Goal: Information Seeking & Learning: Compare options

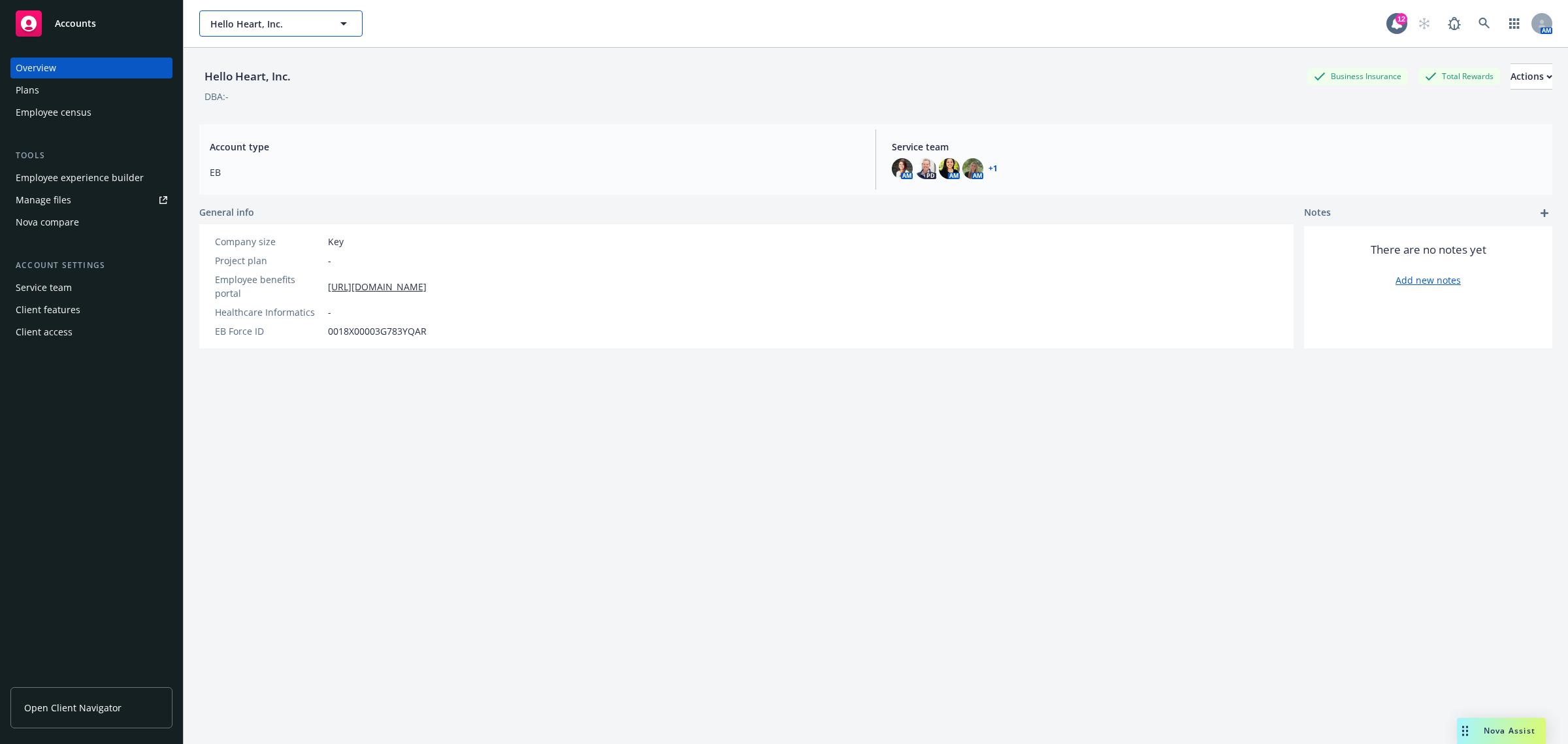
click at [235, 30] on span "Hello Heart, Inc." at bounding box center [267, 24] width 113 height 14
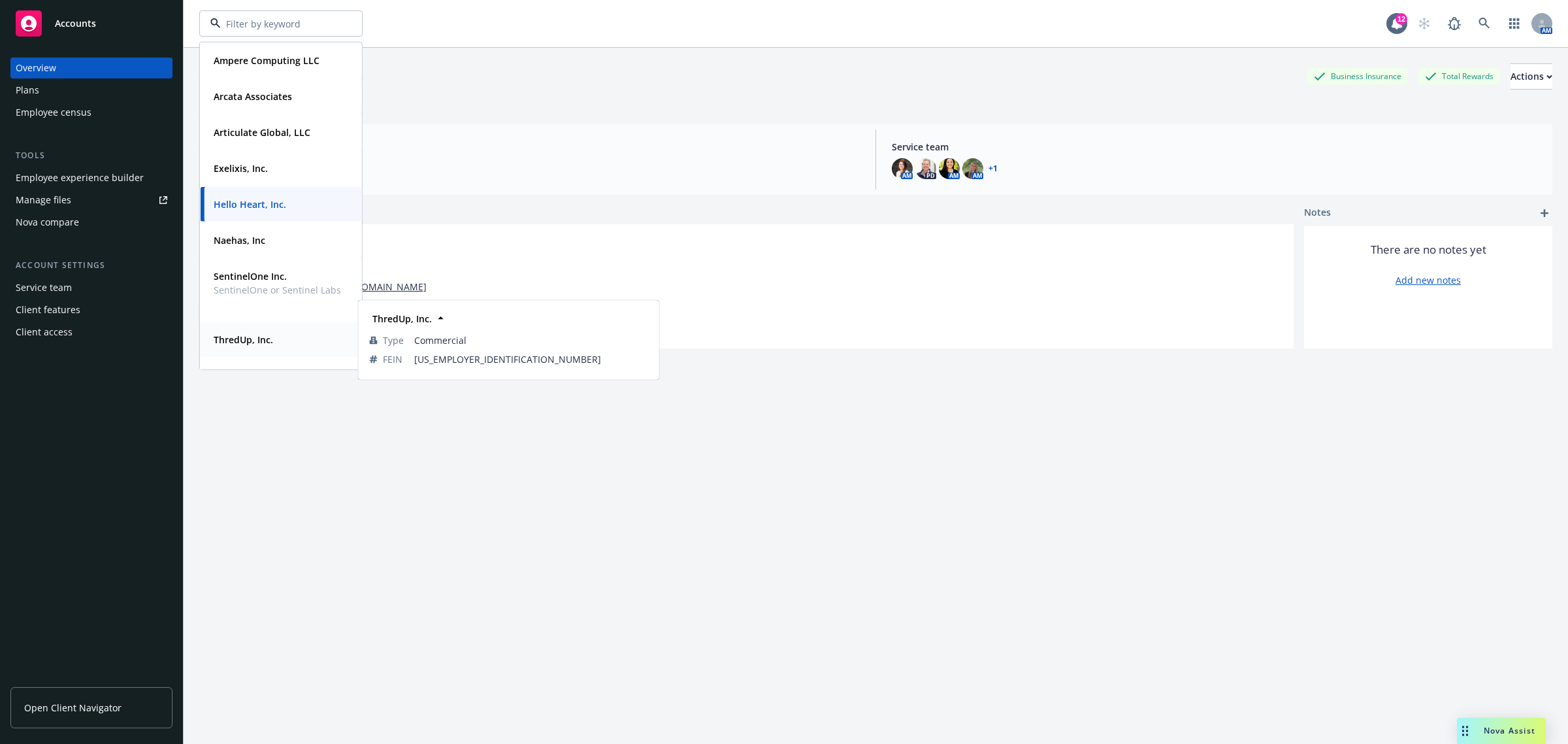
click at [263, 330] on div "ThredUp, Inc." at bounding box center [242, 339] width 67 height 19
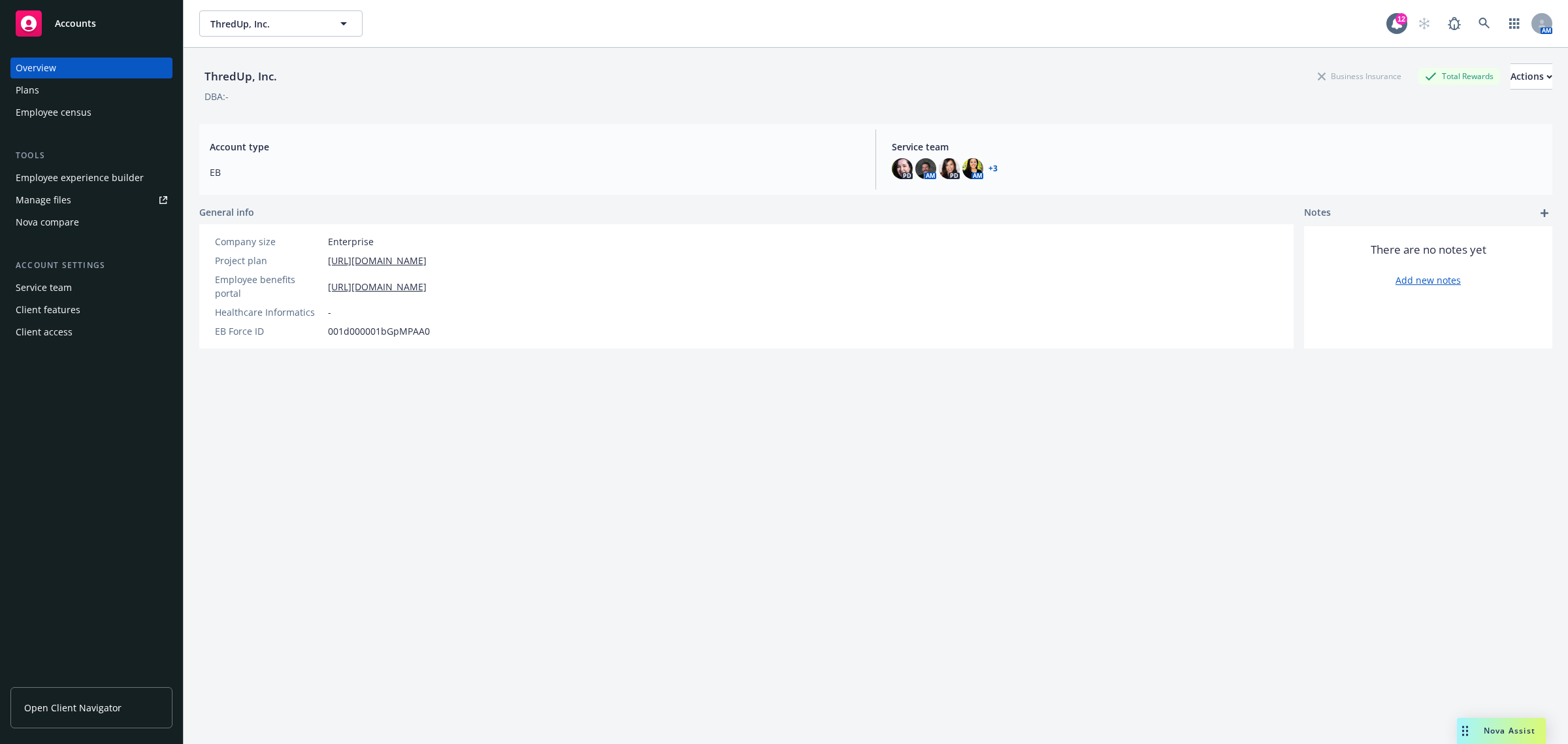
click at [92, 222] on div "Nova compare" at bounding box center [92, 222] width 152 height 21
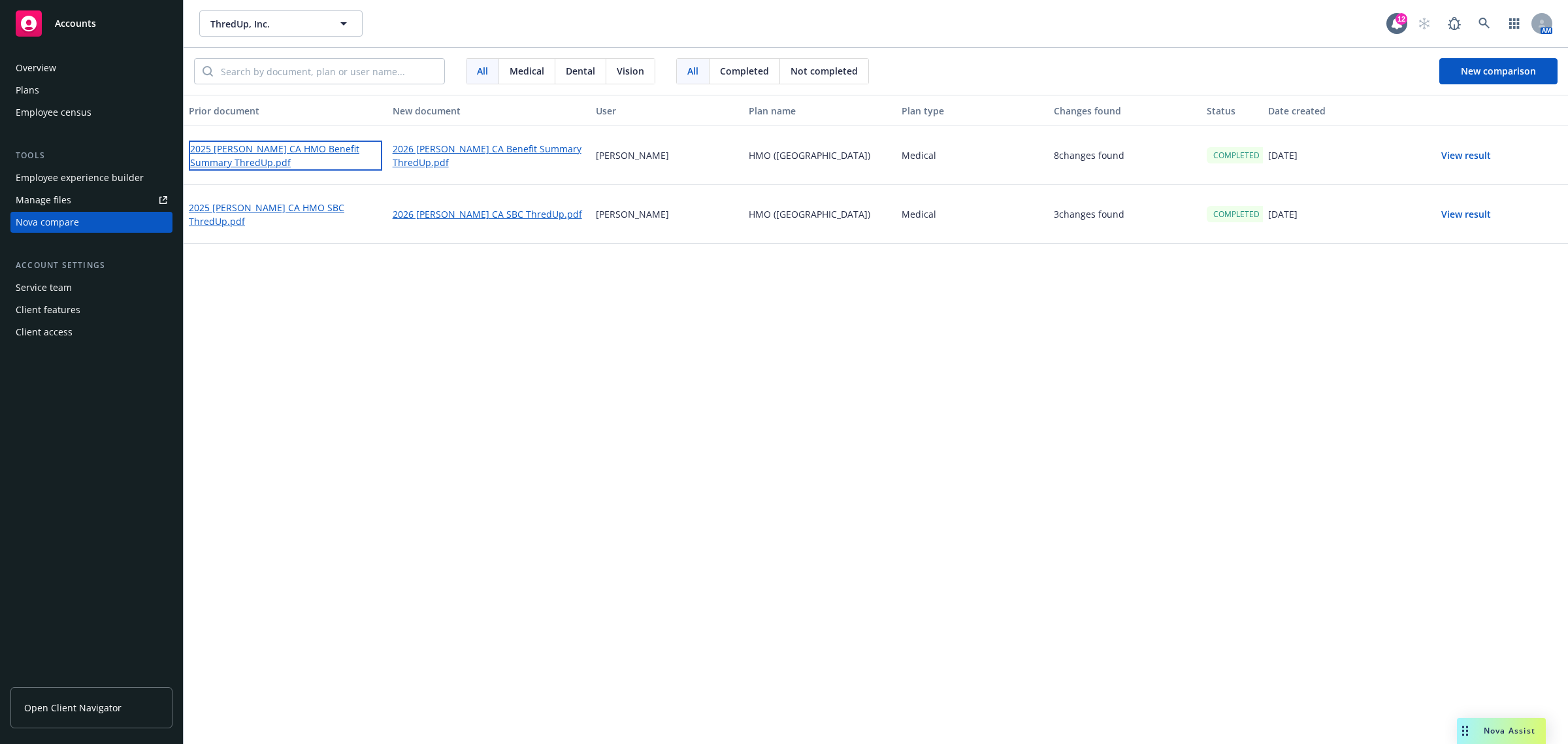
click at [297, 147] on link "2025 [PERSON_NAME] CA HMO Benefit Summary ThredUp.pdf" at bounding box center [285, 155] width 193 height 30
click at [470, 152] on link "2026 [PERSON_NAME] CA Benefit Summary ThredUp.pdf" at bounding box center [489, 155] width 193 height 30
click at [1449, 207] on button "View result" at bounding box center [1466, 215] width 92 height 26
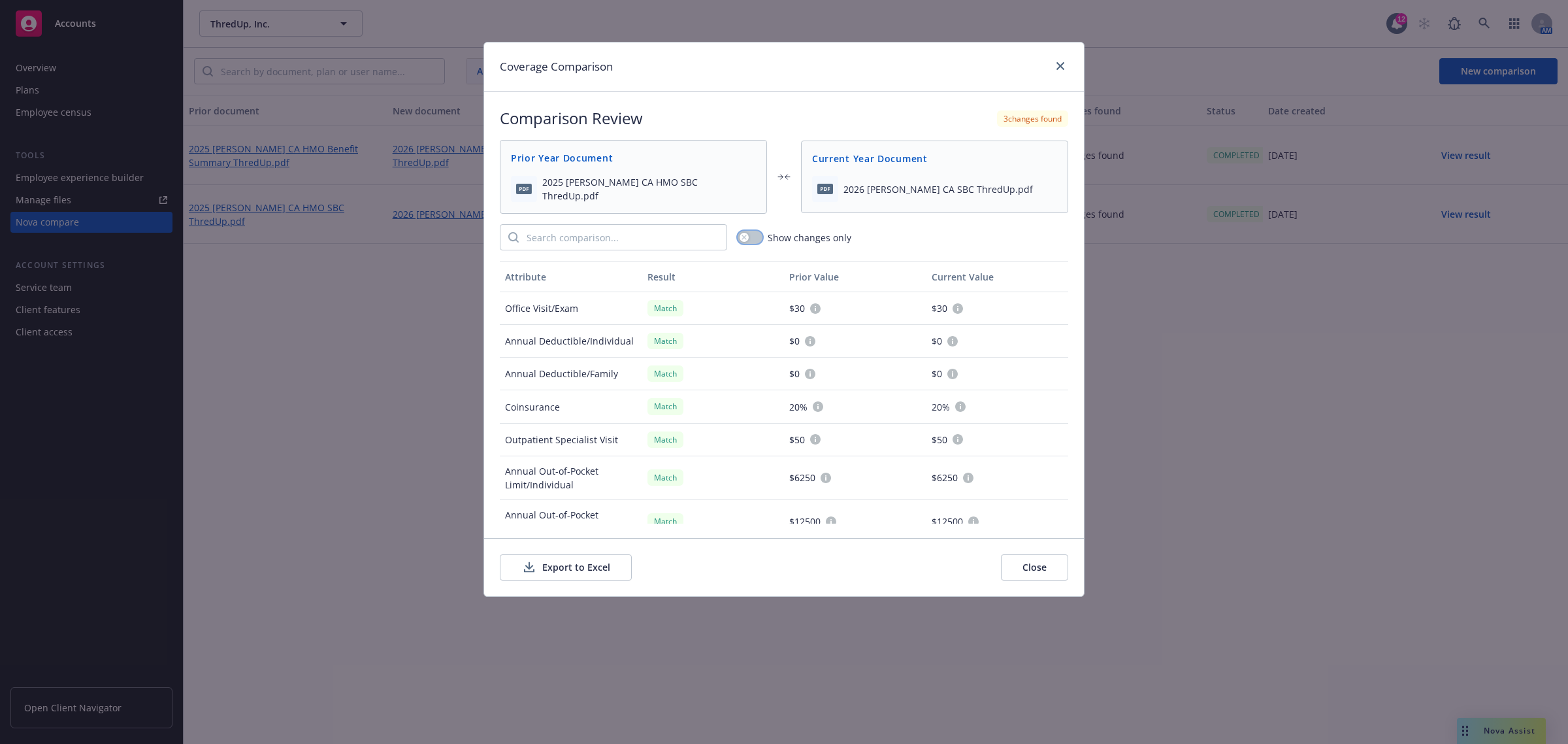
click at [748, 236] on div "button" at bounding box center [744, 238] width 9 height 9
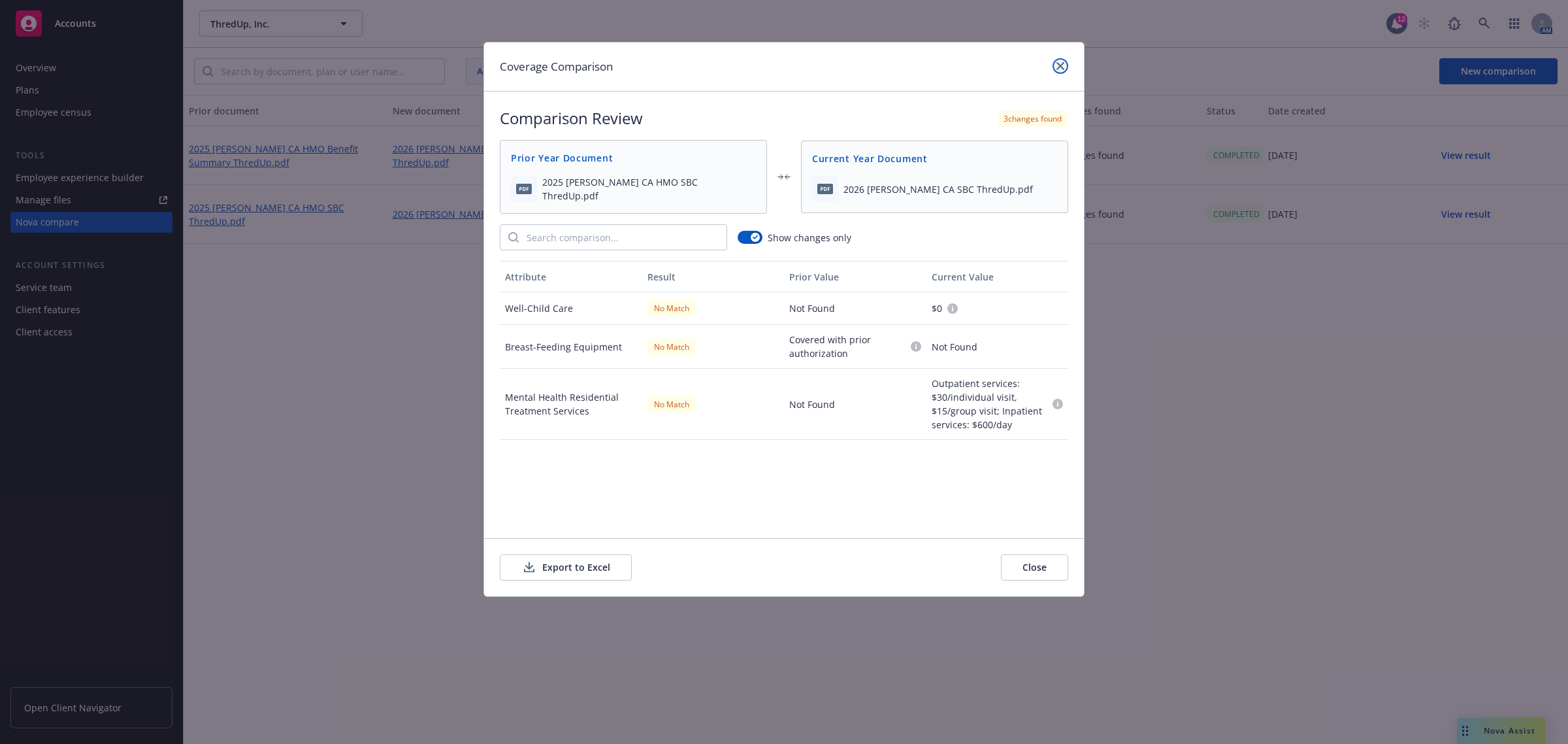
click at [1057, 67] on icon "close" at bounding box center [1060, 66] width 8 height 8
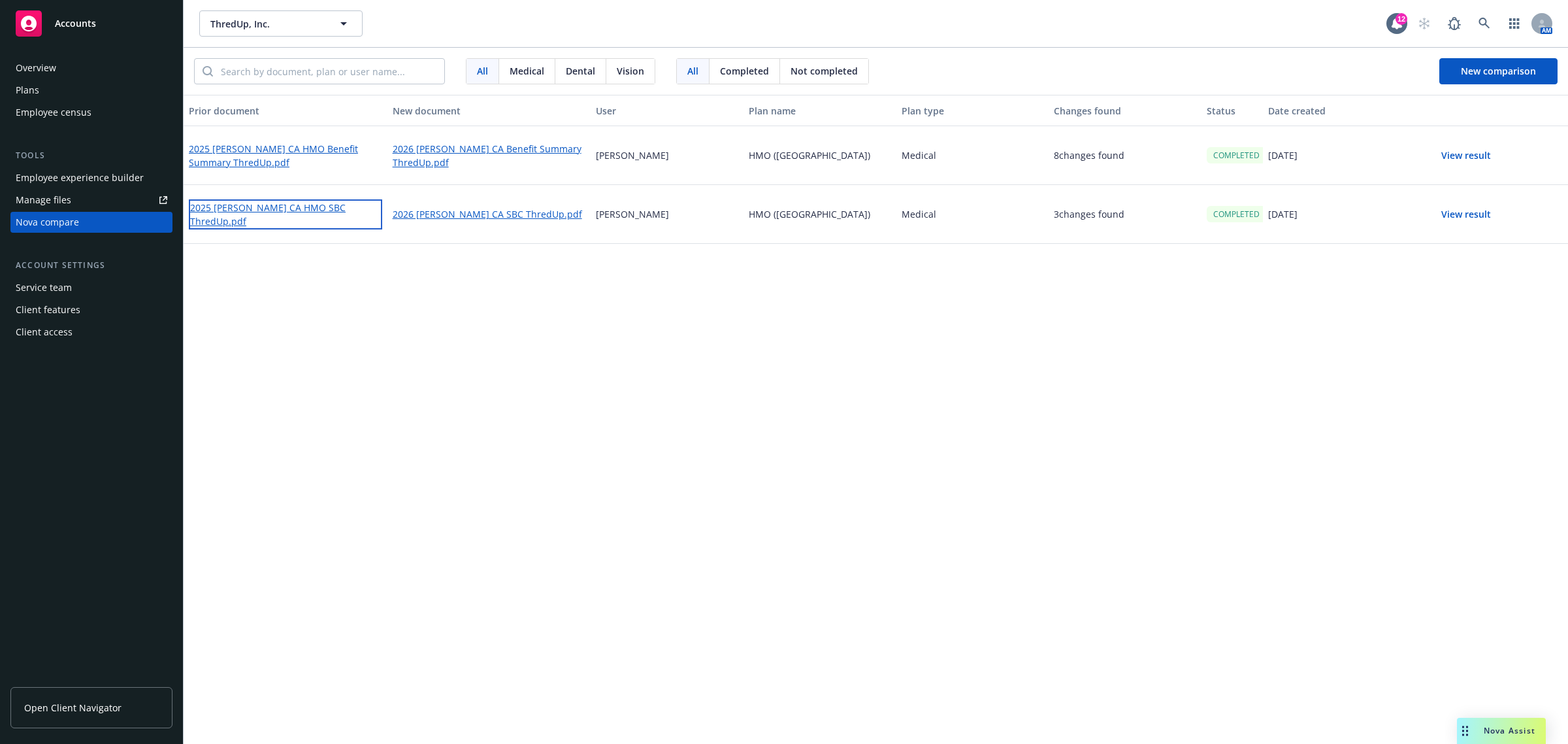
click at [311, 212] on link "2025 [PERSON_NAME] CA HMO SBC ThredUp.pdf" at bounding box center [285, 214] width 193 height 30
click at [1465, 72] on span "New comparison" at bounding box center [1498, 71] width 75 height 12
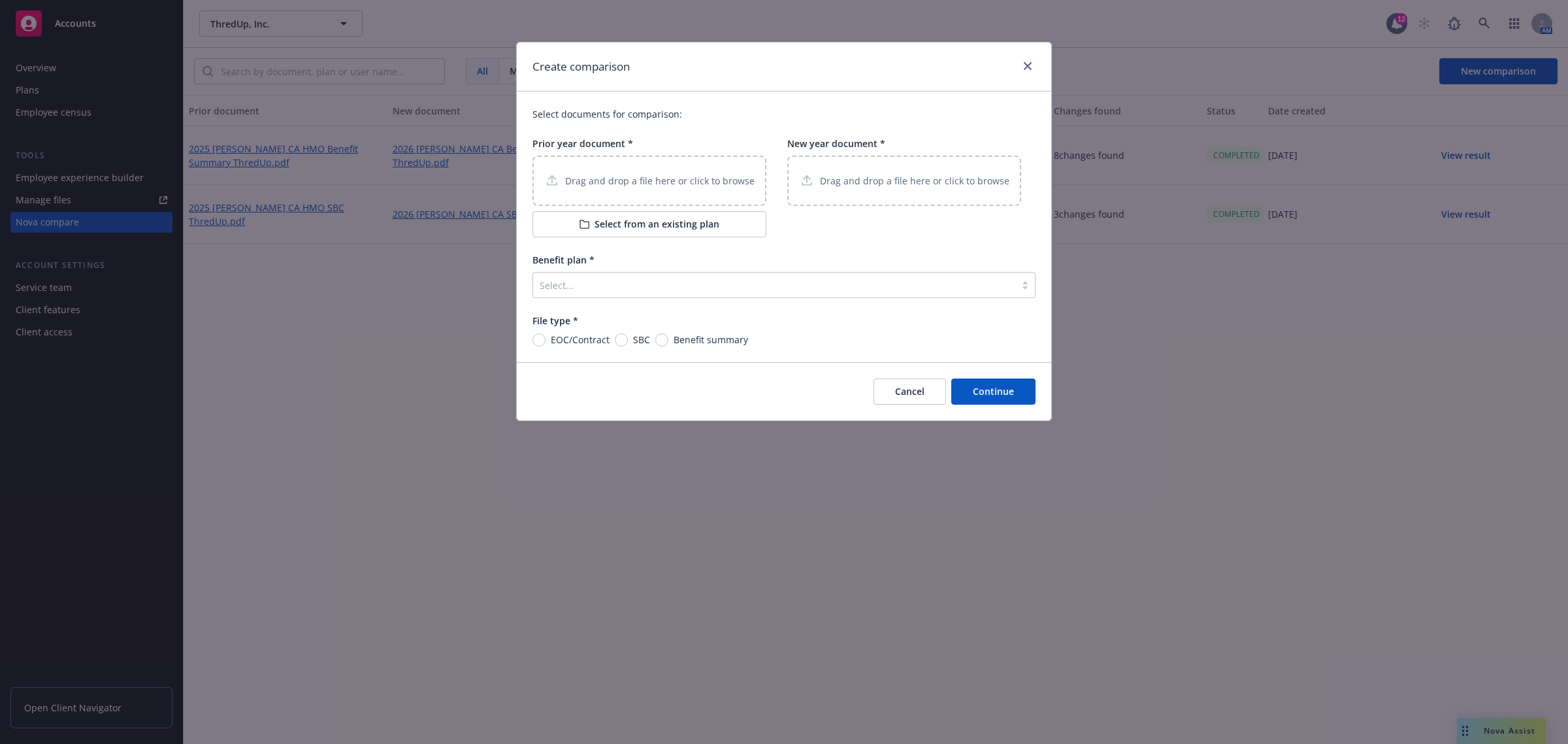
click at [642, 183] on p "Drag and drop a file here or click to browse" at bounding box center [660, 181] width 189 height 14
click at [873, 180] on p "Drag and drop a file here or click to browse" at bounding box center [915, 181] width 189 height 14
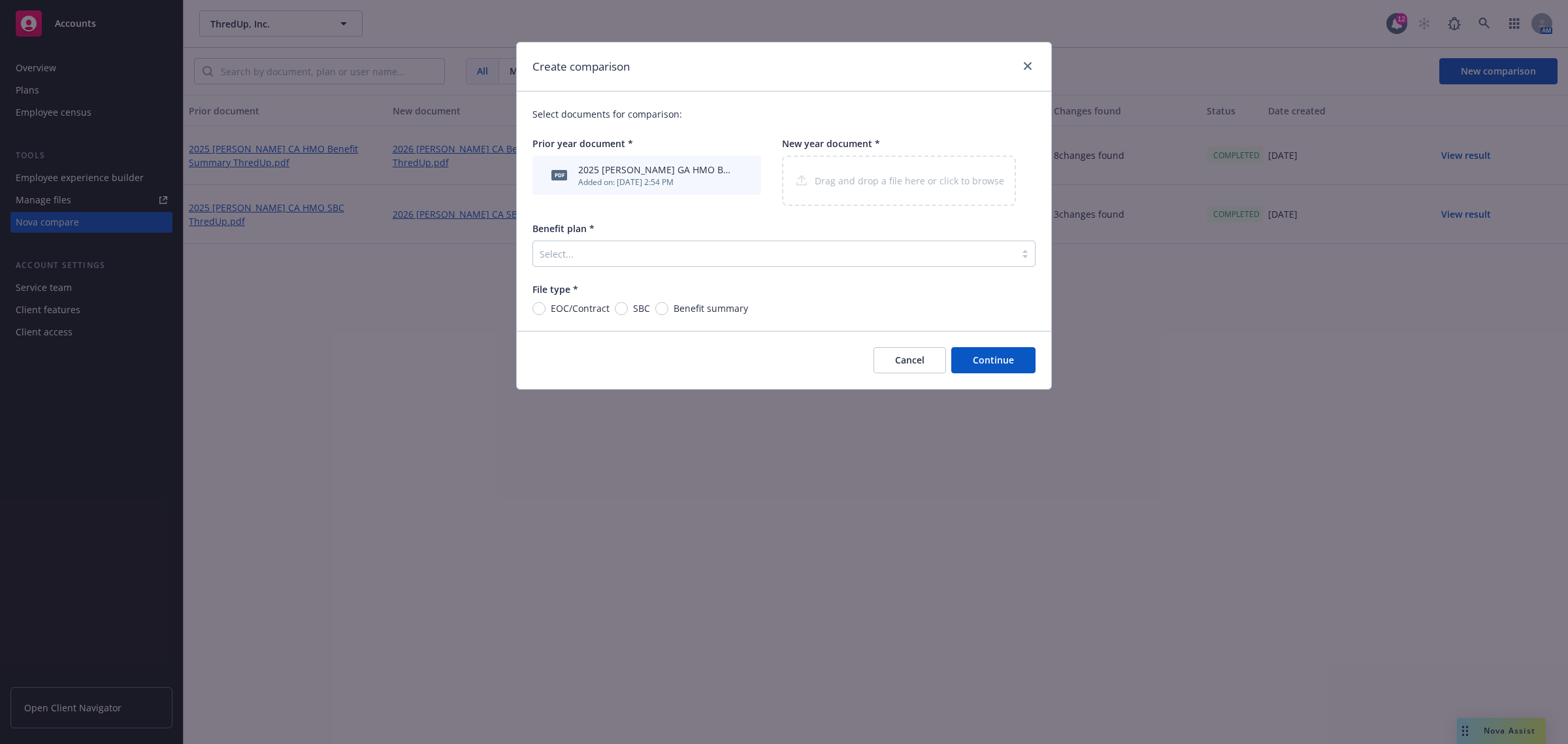
click at [592, 258] on div at bounding box center [774, 254] width 469 height 16
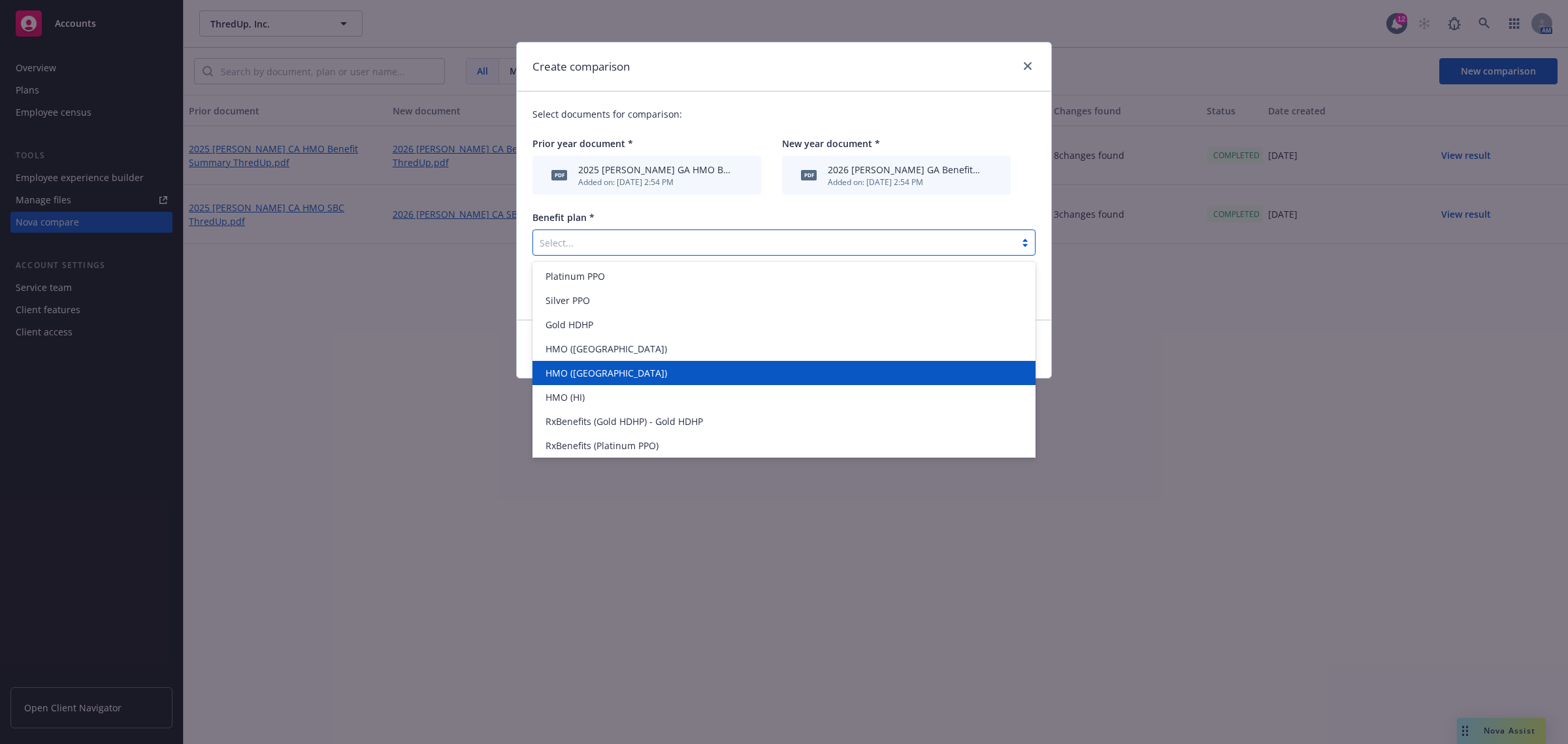
click at [674, 377] on div "HMO ([GEOGRAPHIC_DATA])" at bounding box center [784, 373] width 487 height 14
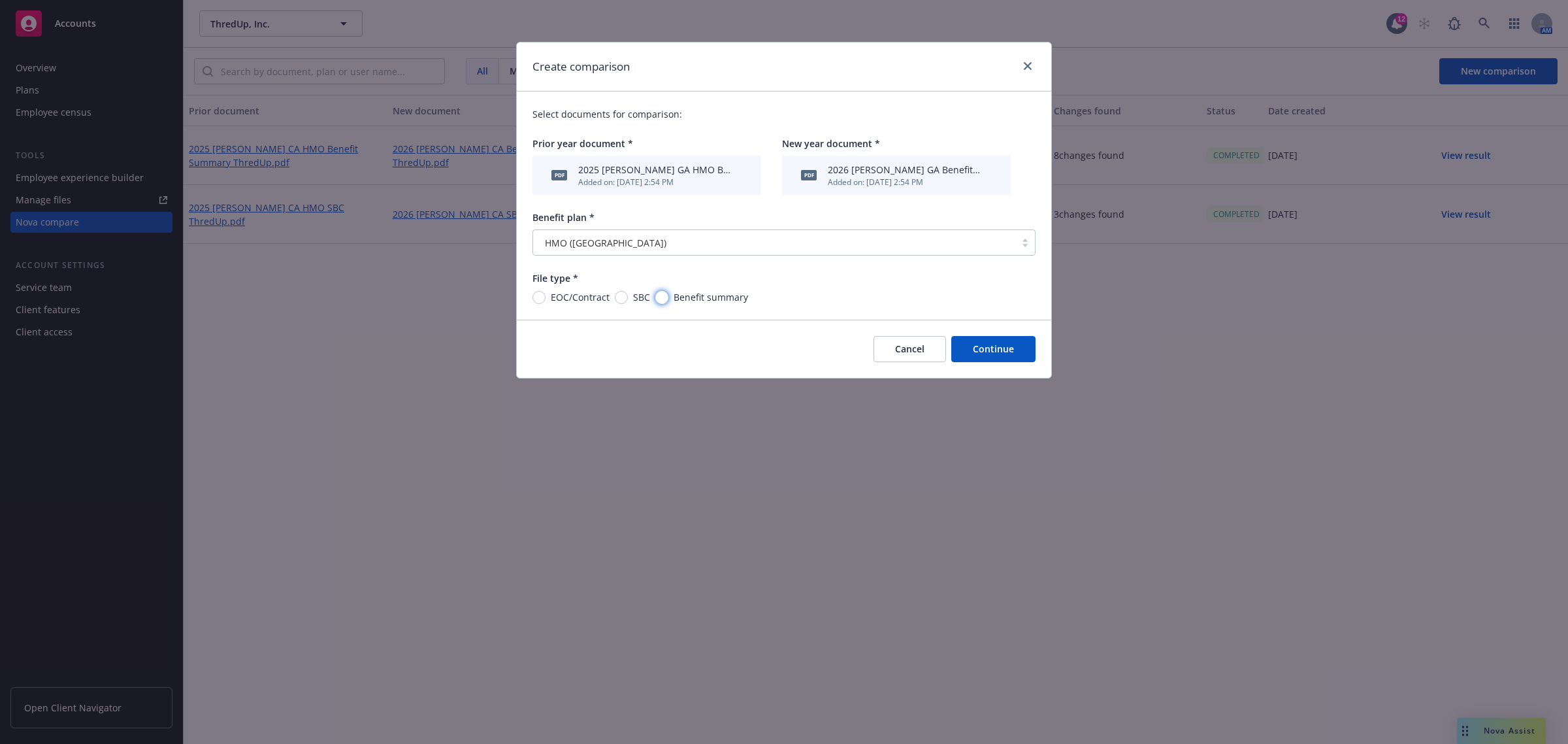
click at [660, 298] on input "Benefit summary" at bounding box center [661, 297] width 13 height 13
radio input "true"
click at [967, 345] on button "Continue" at bounding box center [993, 349] width 84 height 26
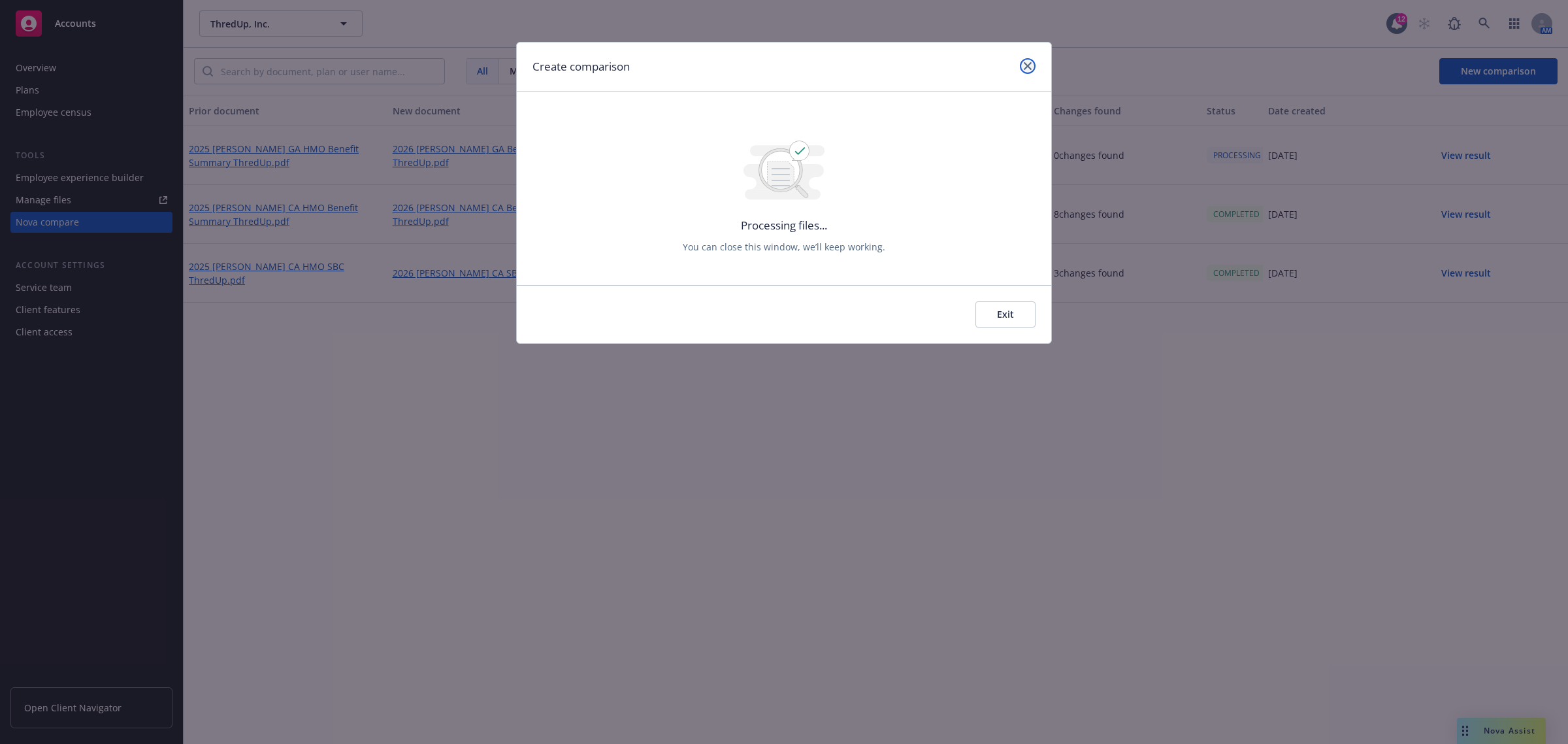
click at [1031, 66] on icon "close" at bounding box center [1028, 66] width 8 height 8
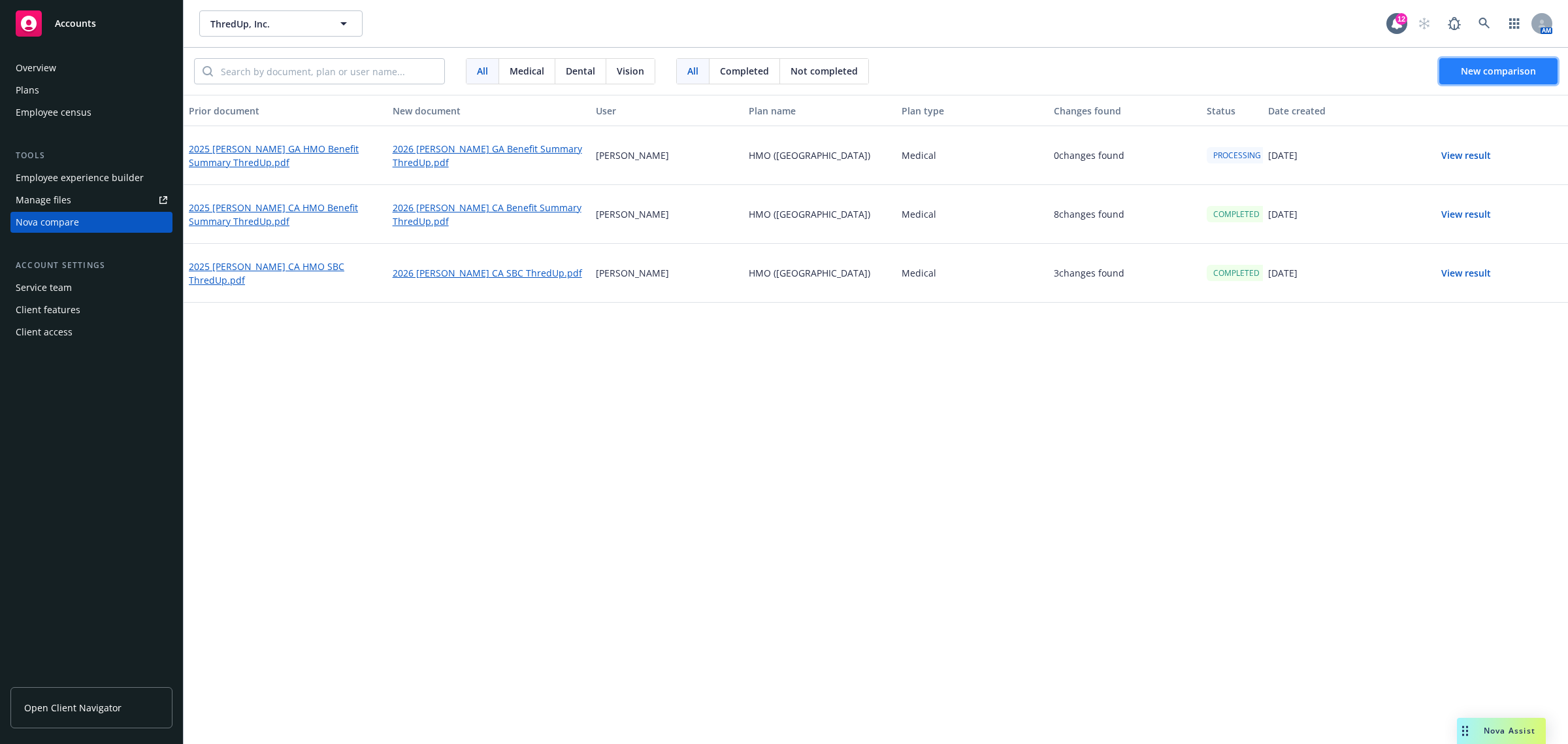
click at [1445, 79] on button "New comparison" at bounding box center [1498, 71] width 118 height 26
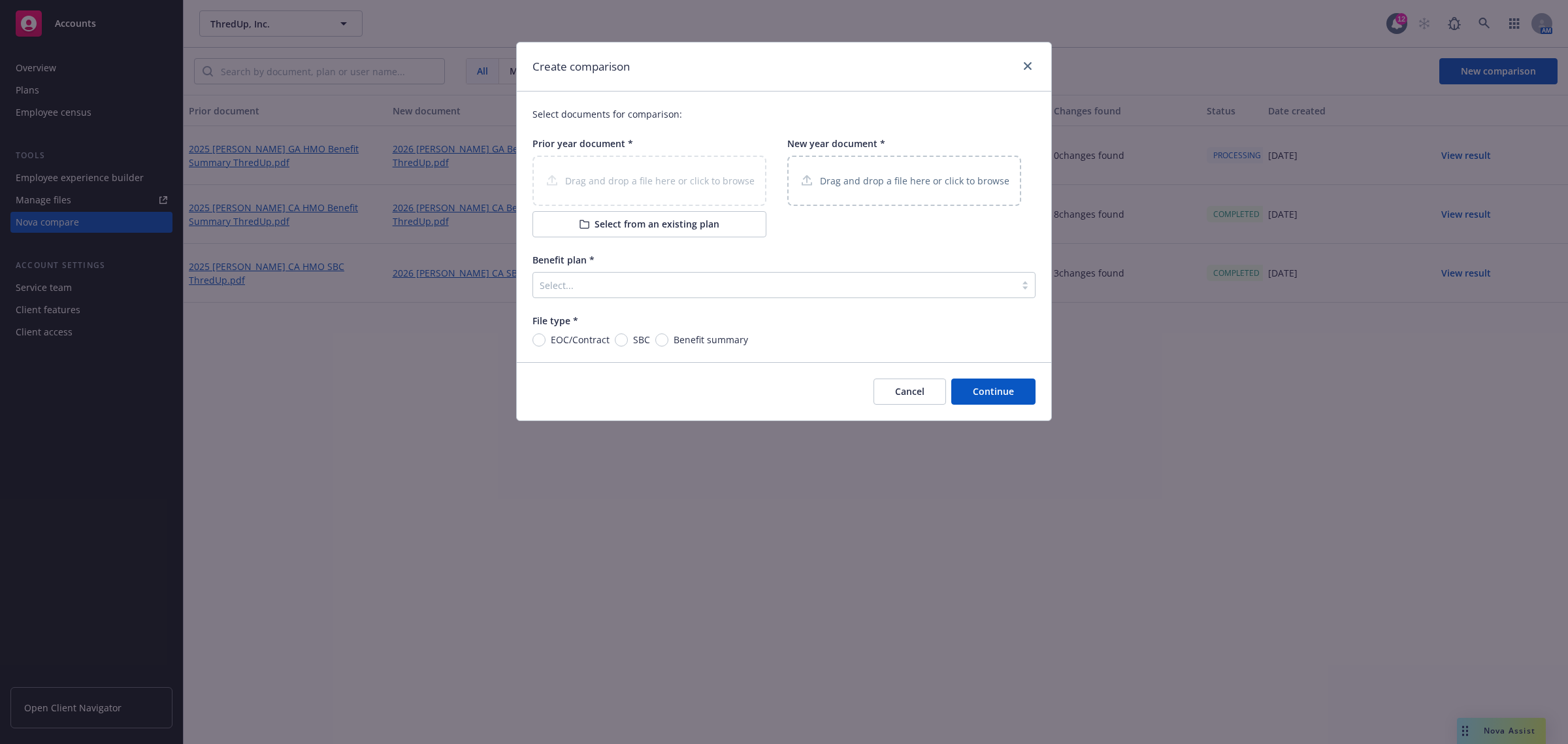
click at [857, 168] on div "Drag and drop a file here or click to browse" at bounding box center [904, 181] width 234 height 50
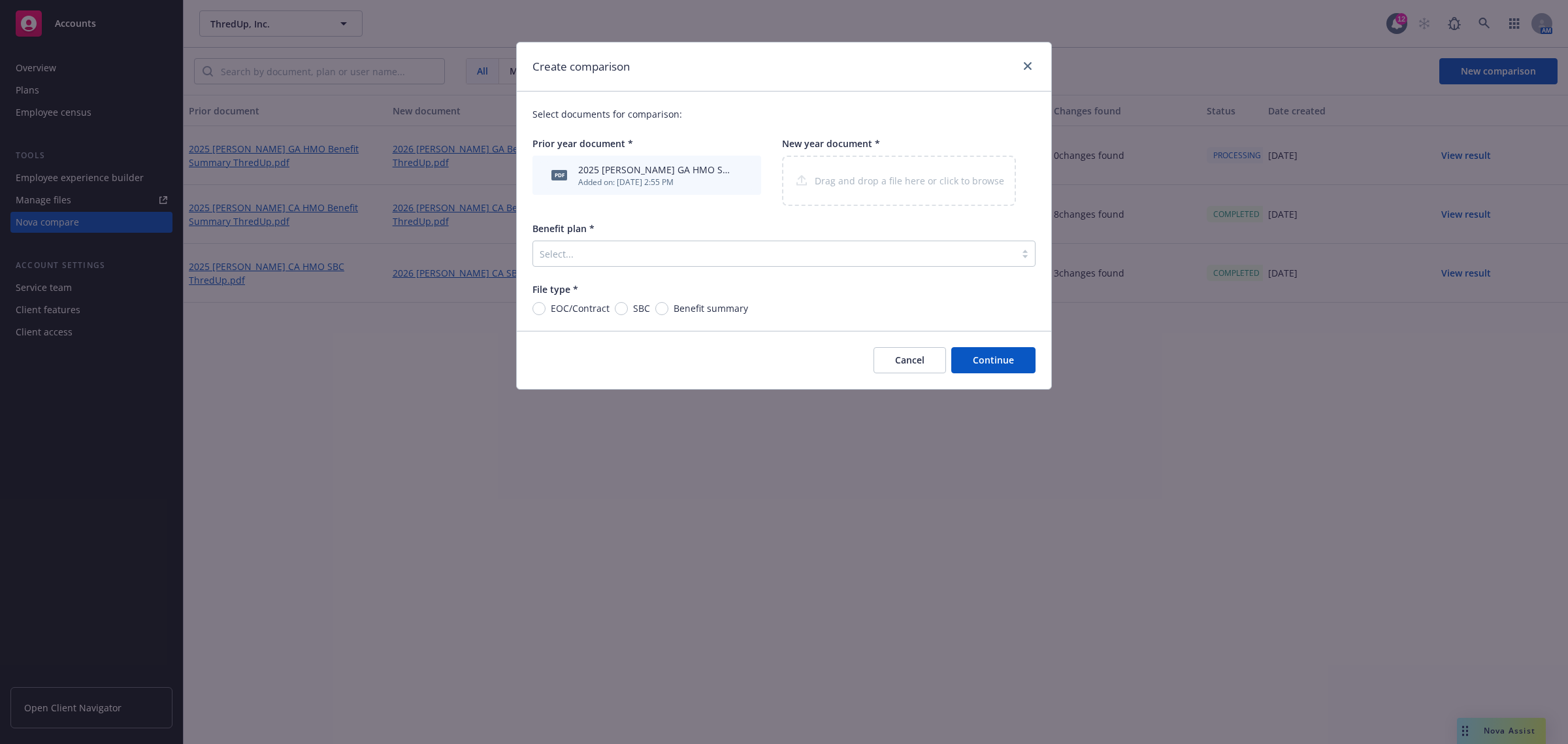
click at [598, 247] on div at bounding box center [774, 254] width 469 height 16
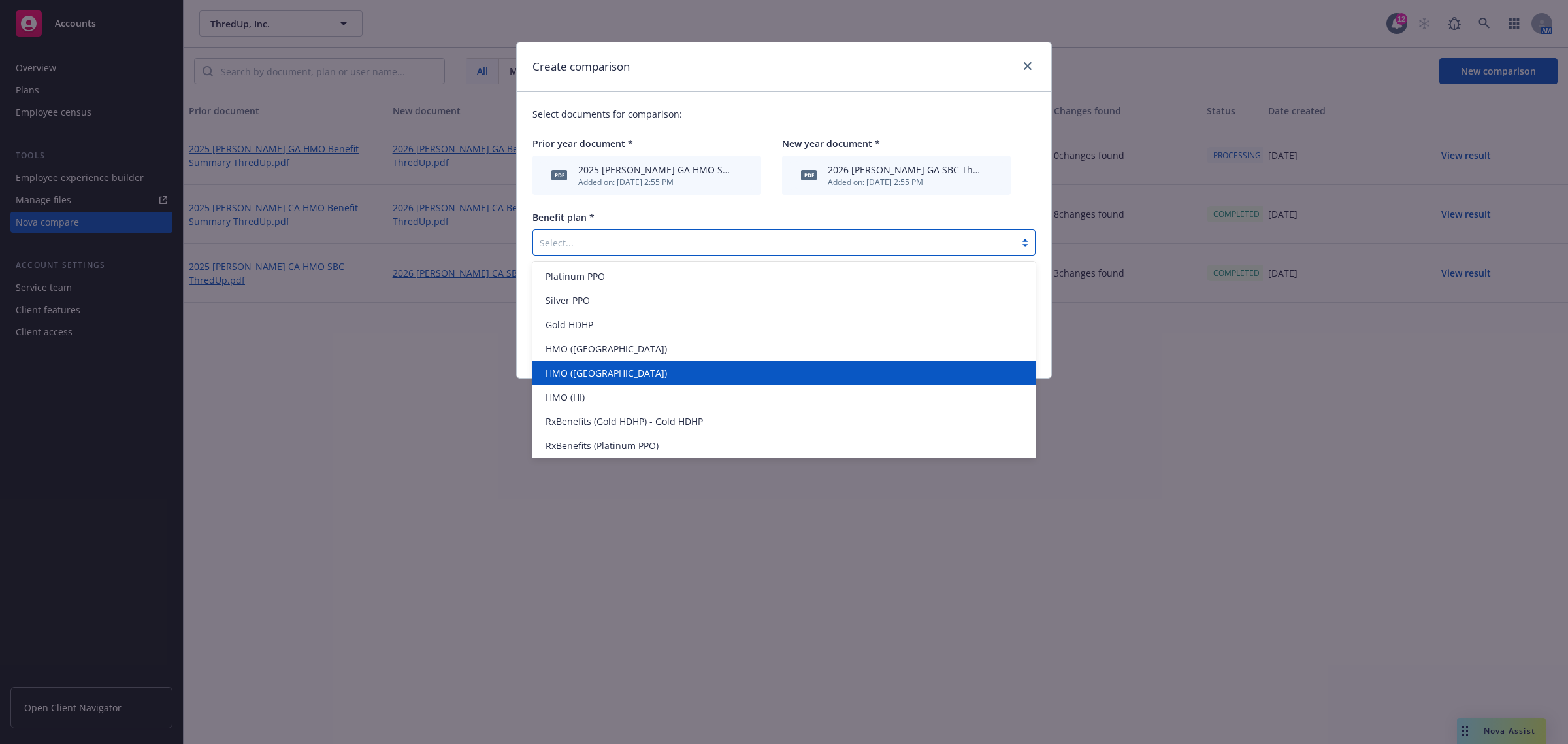
click at [605, 370] on div "HMO ([GEOGRAPHIC_DATA])" at bounding box center [784, 373] width 487 height 14
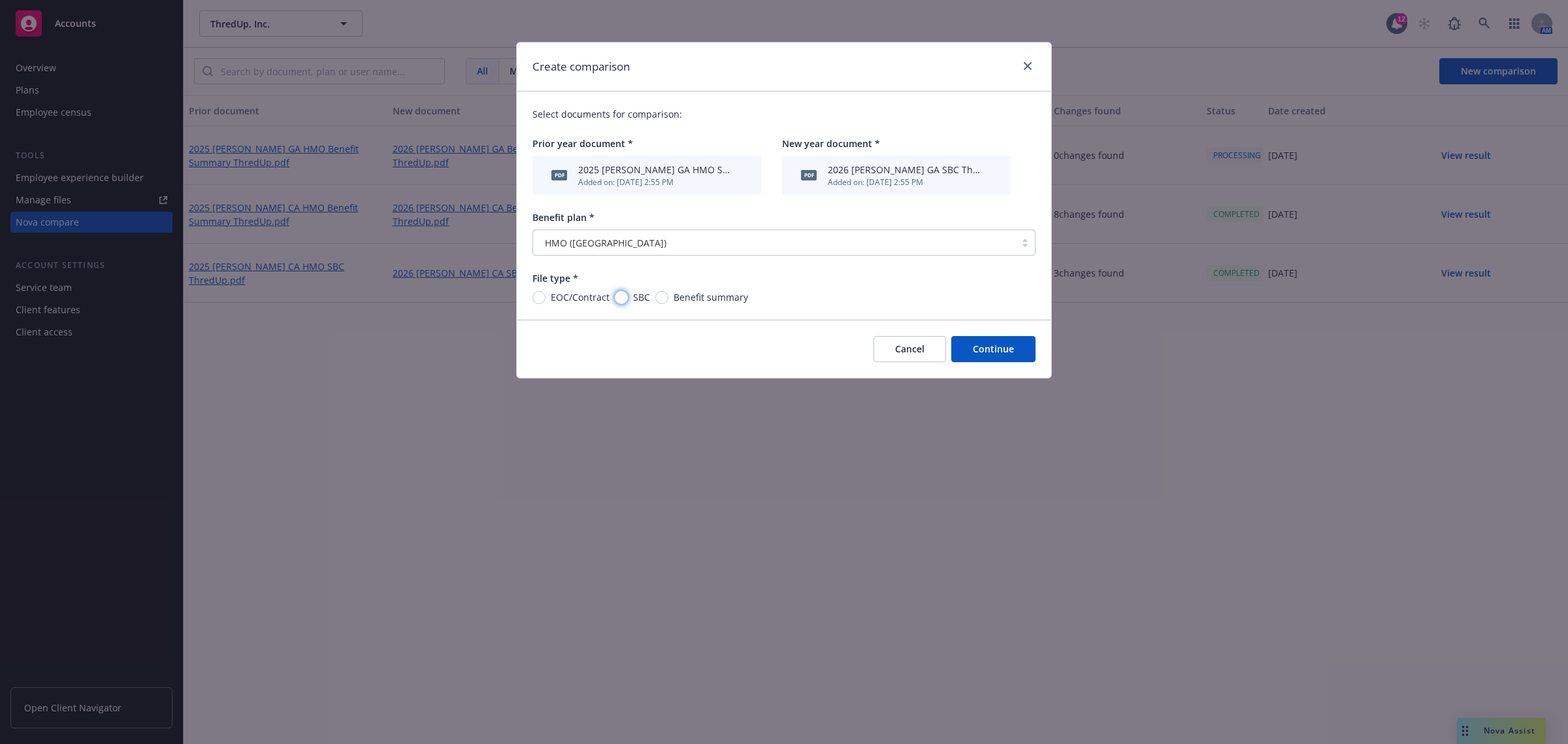
drag, startPoint x: 621, startPoint y: 294, endPoint x: 789, endPoint y: 301, distance: 168.1
click at [621, 293] on input "SBC" at bounding box center [621, 297] width 13 height 13
radio input "true"
click at [993, 347] on button "Continue" at bounding box center [993, 349] width 84 height 26
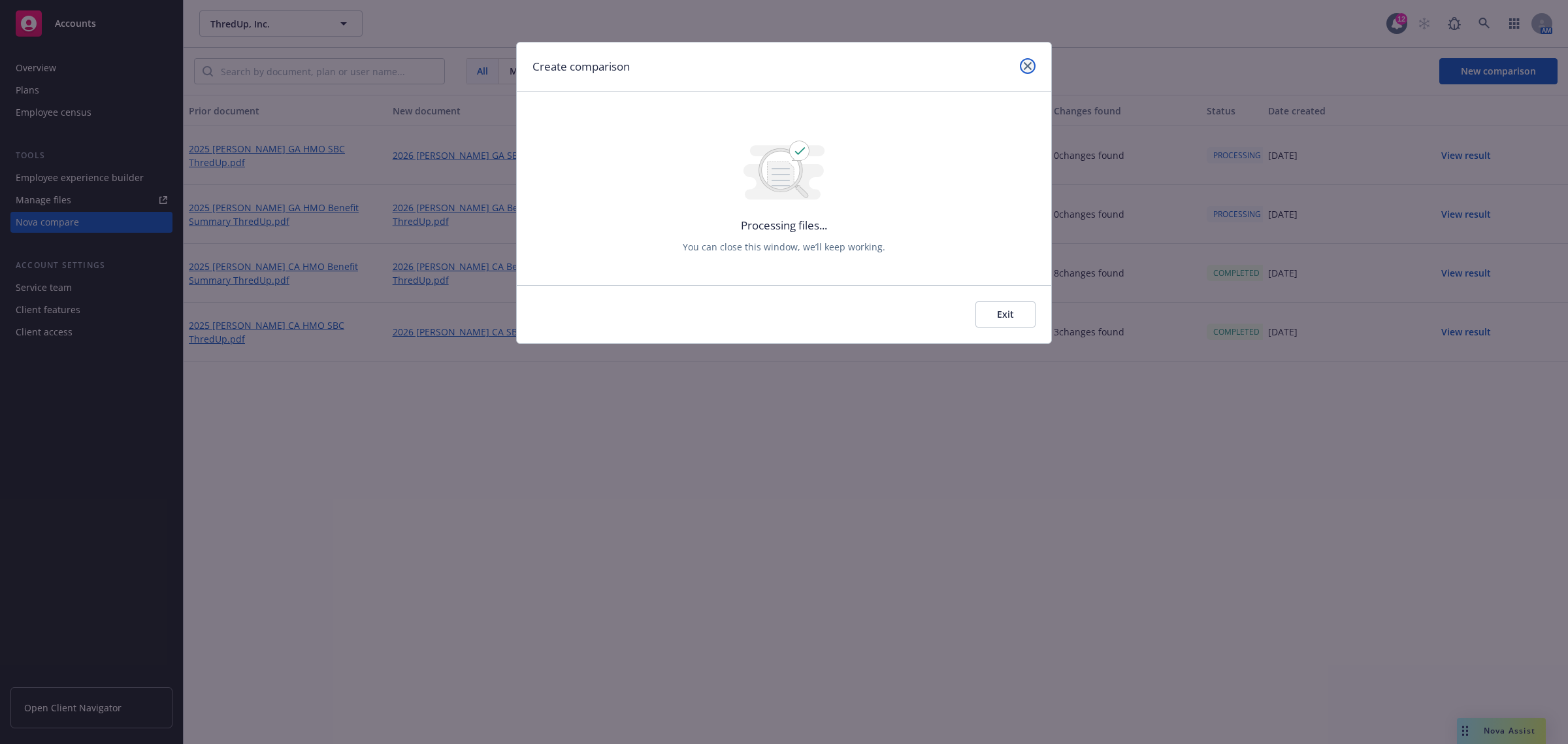
click at [1029, 61] on link "close" at bounding box center [1028, 66] width 16 height 16
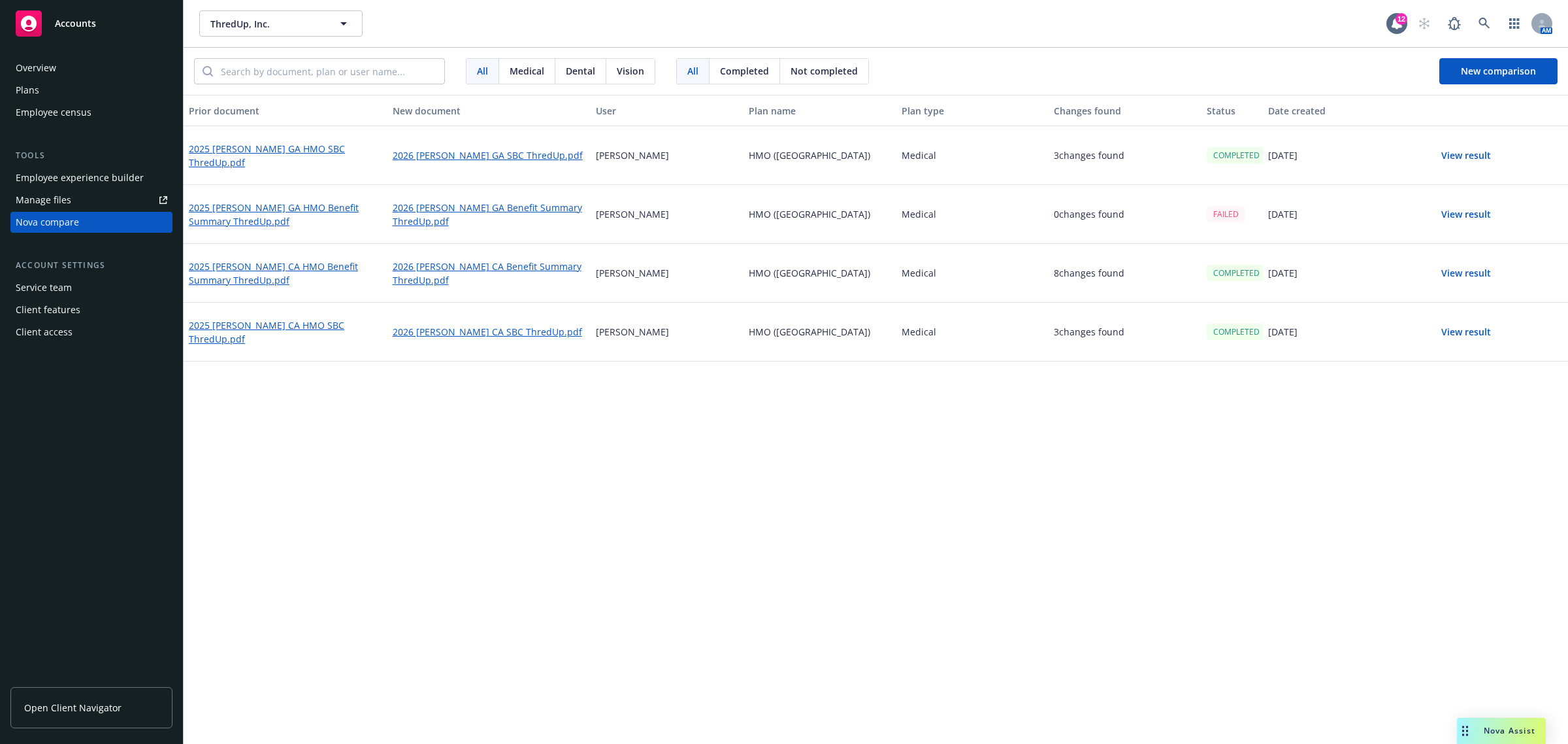
click at [1215, 218] on div "FAILED" at bounding box center [1225, 214] width 38 height 16
click at [1265, 215] on div "[DATE]" at bounding box center [1339, 214] width 153 height 59
click at [1224, 212] on div "FAILED" at bounding box center [1225, 214] width 38 height 16
click at [1447, 211] on button "View result" at bounding box center [1466, 215] width 92 height 26
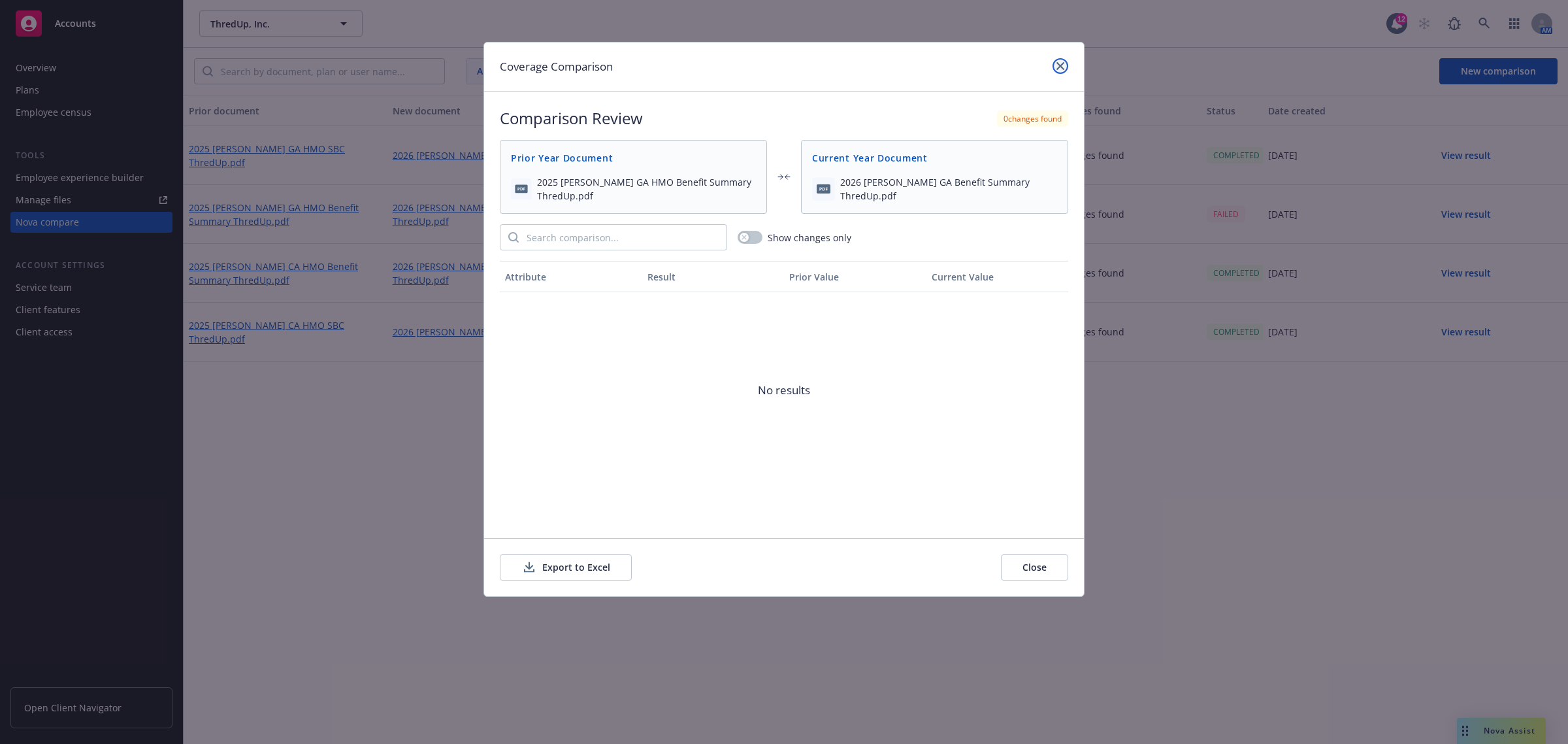
click at [1062, 70] on link "close" at bounding box center [1060, 66] width 16 height 16
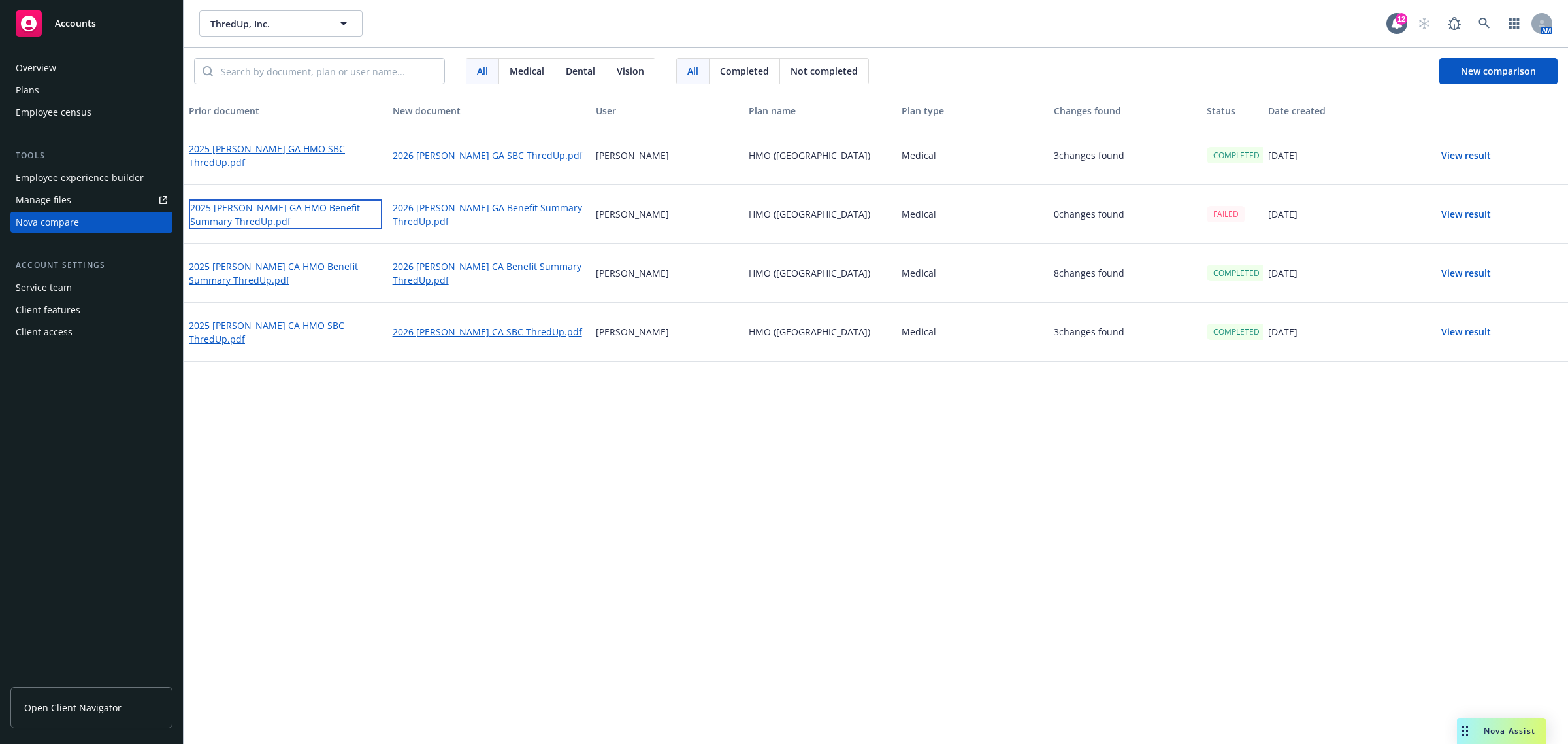
click at [307, 215] on link "2025 [PERSON_NAME] GA HMO Benefit Summary ThredUp.pdf" at bounding box center [285, 214] width 193 height 30
click at [455, 211] on link "2026 [PERSON_NAME] GA Benefit Summary ThredUp.pdf" at bounding box center [489, 214] width 193 height 30
click at [1461, 157] on button "View result" at bounding box center [1466, 156] width 92 height 26
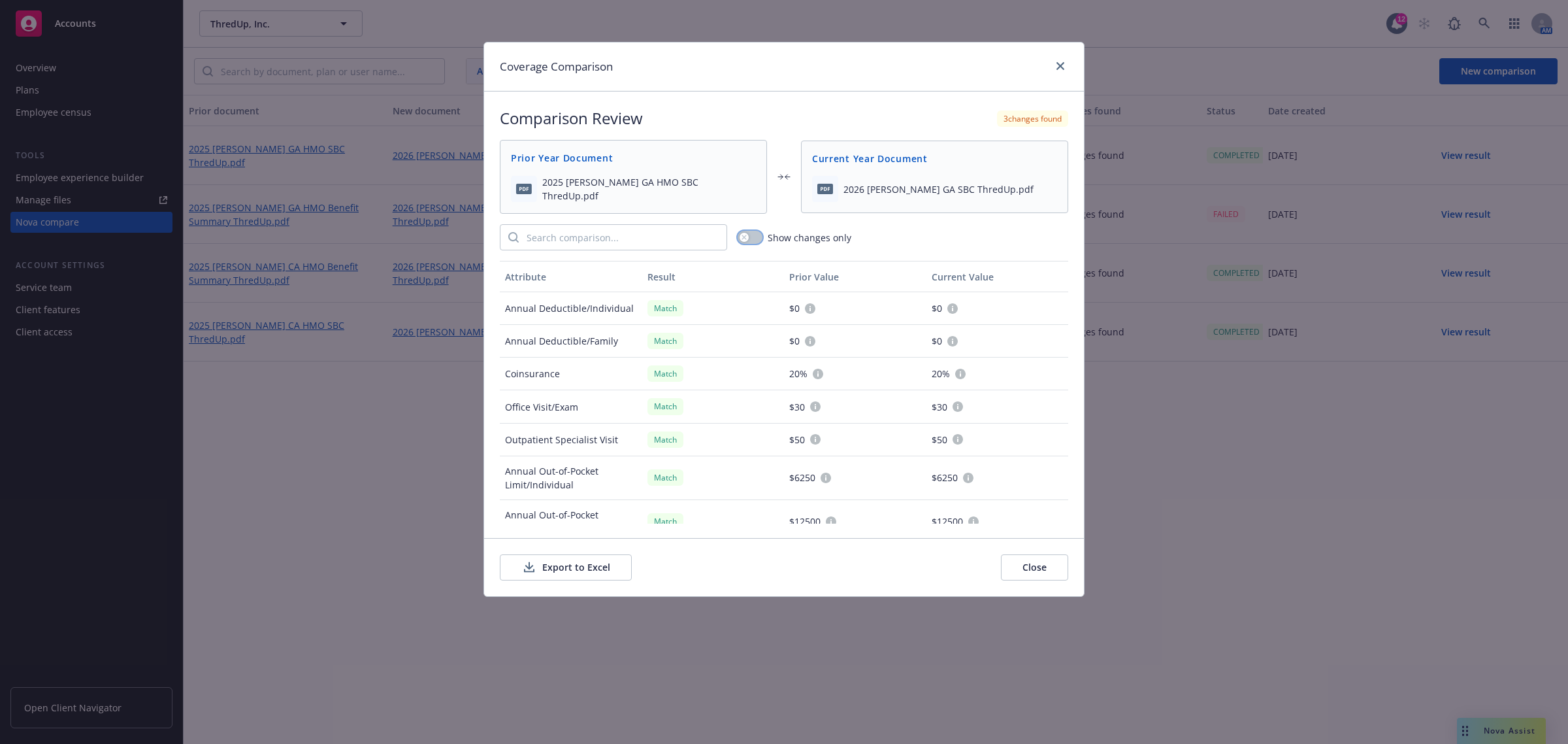
click at [742, 241] on button "button" at bounding box center [750, 237] width 25 height 13
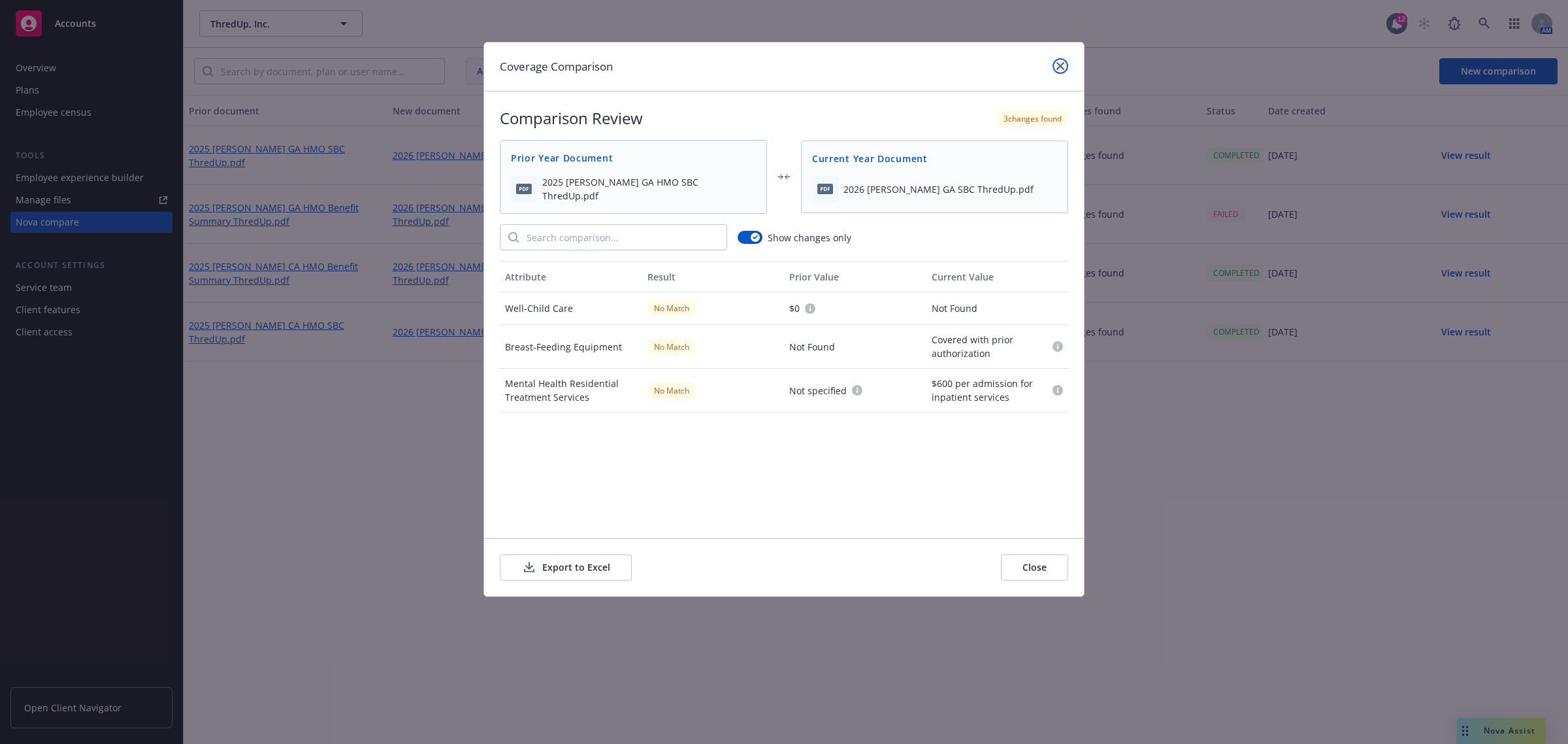
click at [1065, 60] on link "close" at bounding box center [1060, 66] width 16 height 16
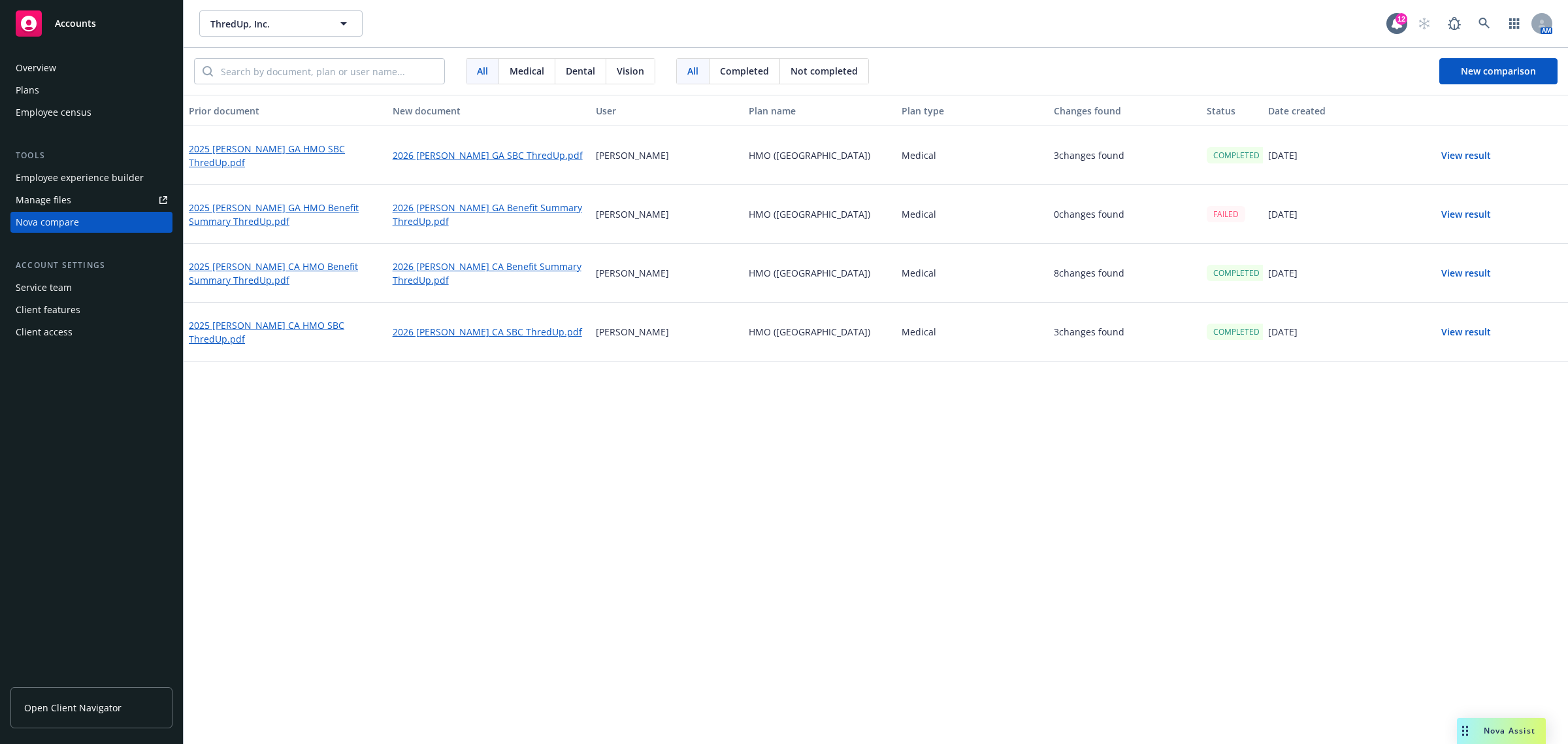
drag, startPoint x: 669, startPoint y: 625, endPoint x: 654, endPoint y: 566, distance: 60.9
click at [670, 625] on div "Prior document New document User Plan name Plan type Changes found Status Date …" at bounding box center [875, 419] width 1384 height 649
click at [1317, 182] on div "2025 [PERSON_NAME] GA HMO SBC ThredUp.pdf 2026 [PERSON_NAME] GA SBC ThredUp.pdf…" at bounding box center [875, 244] width 1384 height 235
click at [1360, 199] on div "[DATE]" at bounding box center [1339, 214] width 153 height 59
drag, startPoint x: 1343, startPoint y: 477, endPoint x: 1329, endPoint y: 489, distance: 18.4
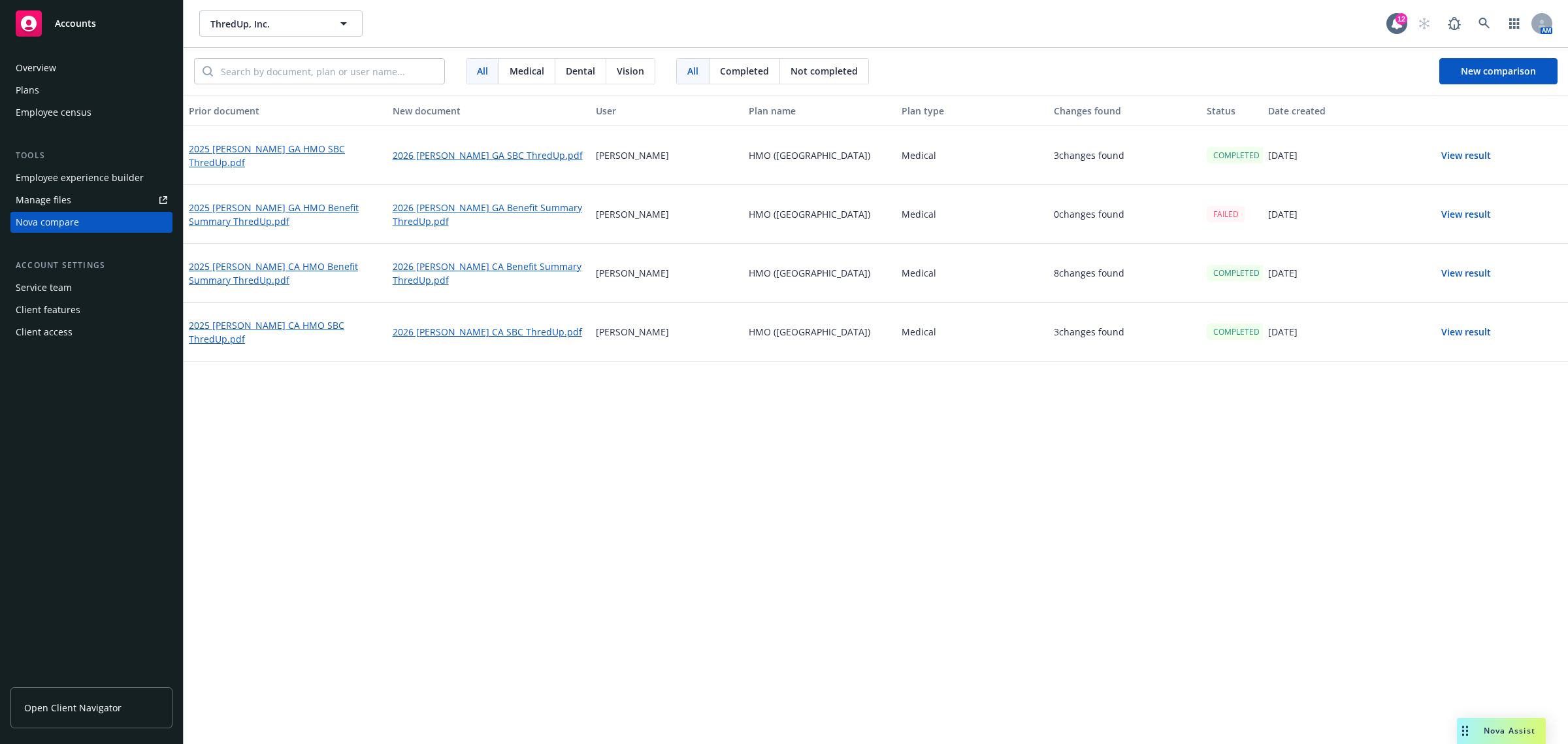
click at [1342, 478] on div "Prior document New document User Plan name Plan type Changes found Status Date …" at bounding box center [875, 419] width 1384 height 649
